Goal: Obtain resource: Obtain resource

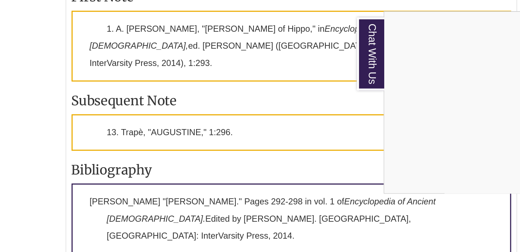
scroll to position [859, 0]
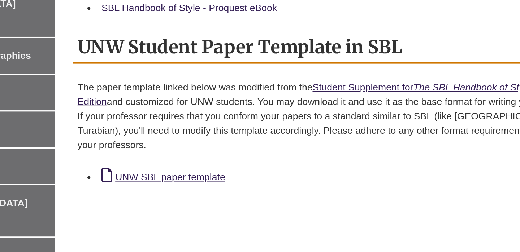
scroll to position [165, 0]
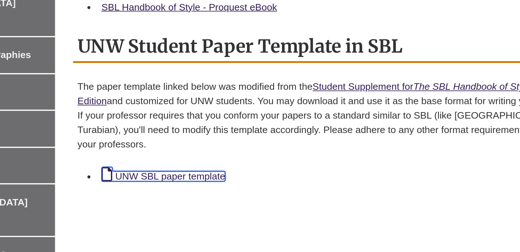
click at [231, 207] on link "UNW SBL paper template" at bounding box center [213, 207] width 74 height 6
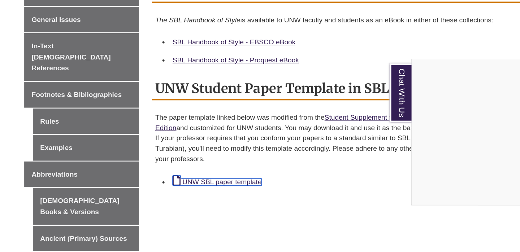
scroll to position [179, 0]
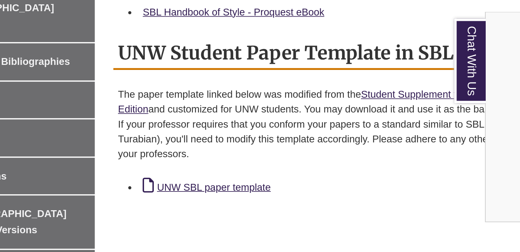
click at [168, 193] on div "Chat With Us" at bounding box center [260, 126] width 520 height 252
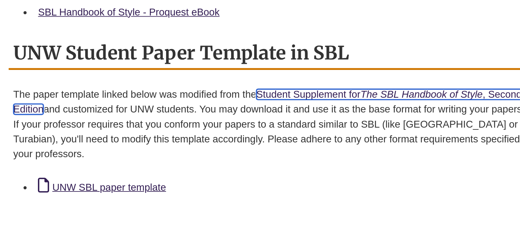
click at [386, 137] on em "The SBL Handbook of Style" at bounding box center [399, 138] width 71 height 6
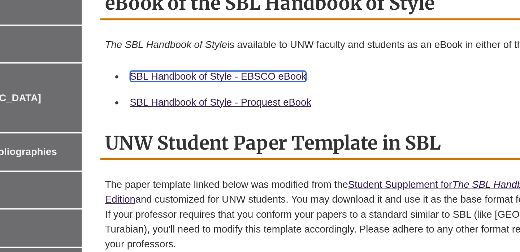
click at [208, 76] on link "SBL Handbook of Style - EBSCO eBook" at bounding box center [227, 75] width 103 height 6
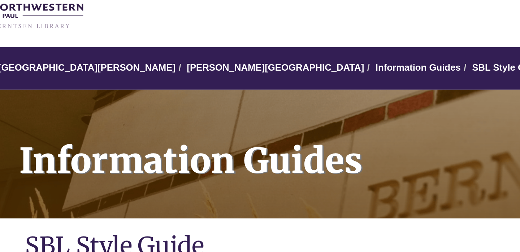
scroll to position [32, 0]
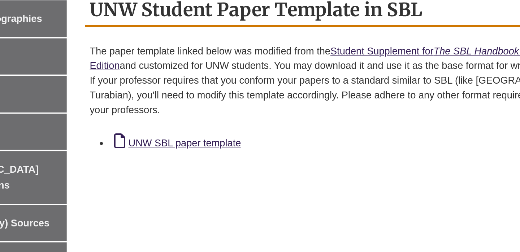
scroll to position [185, 0]
